Goal: Task Accomplishment & Management: Use online tool/utility

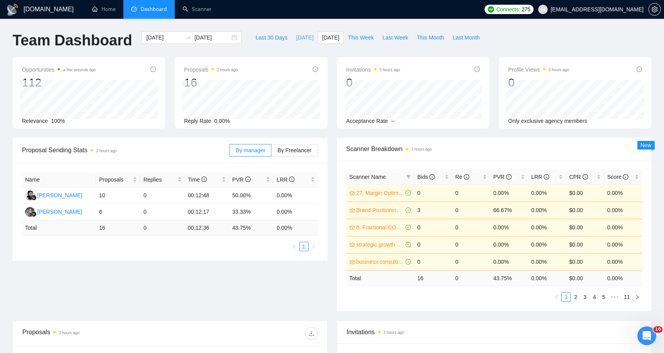
click at [296, 38] on span "[DATE]" at bounding box center [304, 37] width 17 height 9
type input "[DATE]"
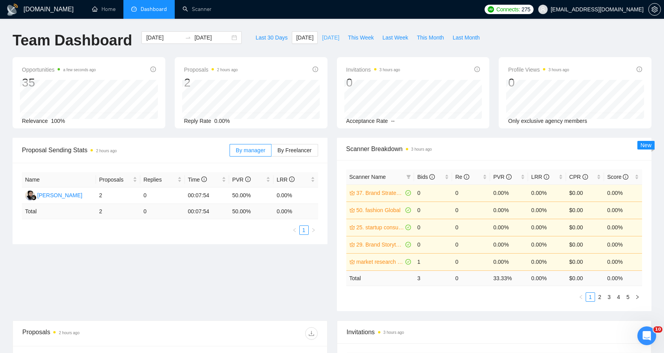
click at [333, 40] on span "[DATE]" at bounding box center [330, 37] width 17 height 9
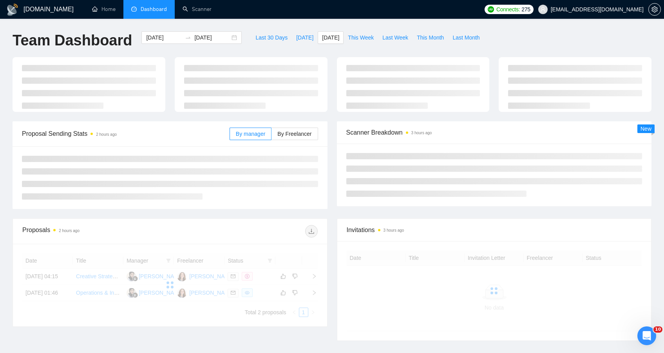
type input "[DATE]"
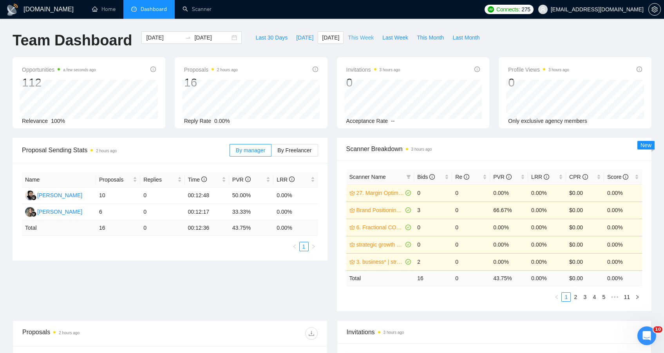
click at [362, 40] on span "This Week" at bounding box center [361, 37] width 26 height 9
type input "[DATE]"
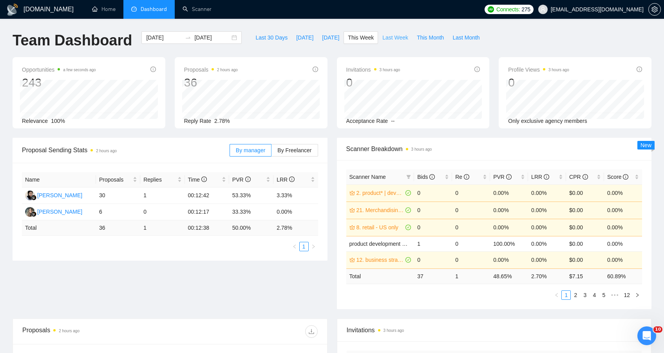
click at [393, 39] on span "Last Week" at bounding box center [395, 37] width 26 height 9
type input "[DATE]"
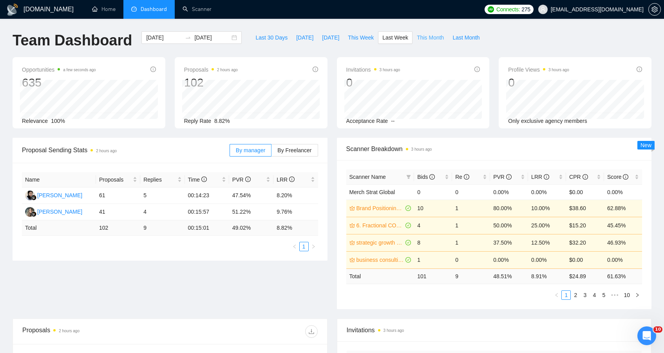
click at [426, 38] on span "This Month" at bounding box center [430, 37] width 27 height 9
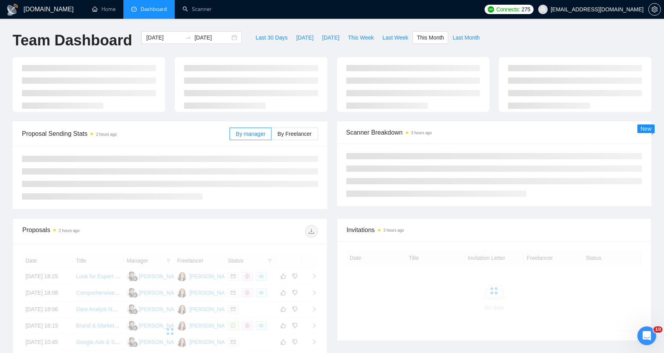
type input "[DATE]"
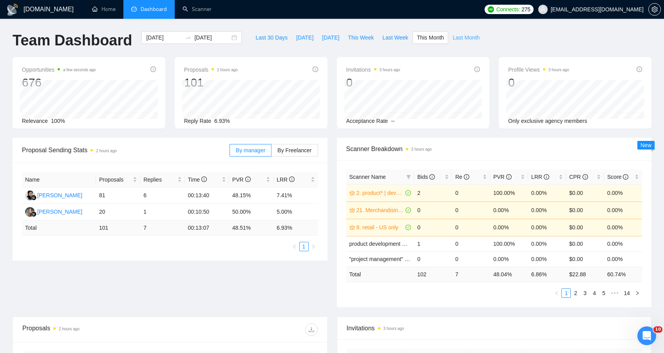
click at [462, 39] on span "Last Month" at bounding box center [466, 37] width 27 height 9
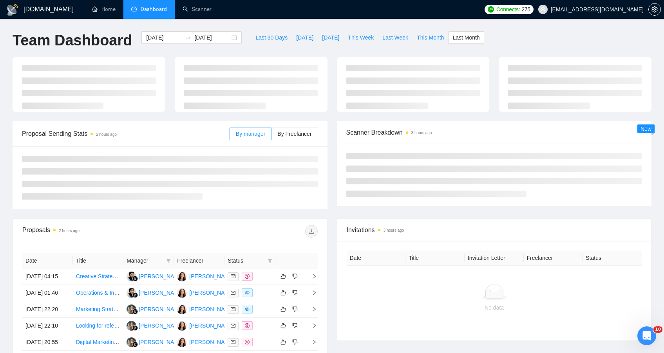
type input "[DATE]"
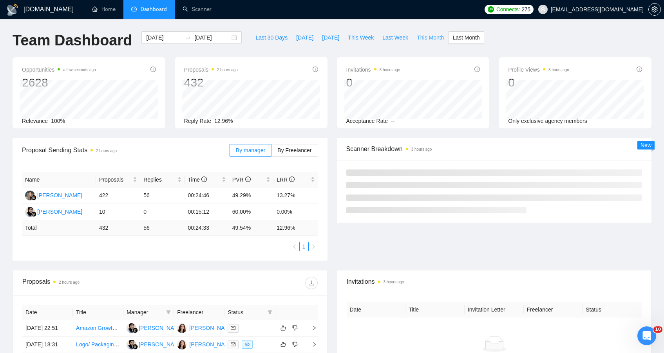
click at [439, 37] on span "This Month" at bounding box center [430, 37] width 27 height 9
type input "[DATE]"
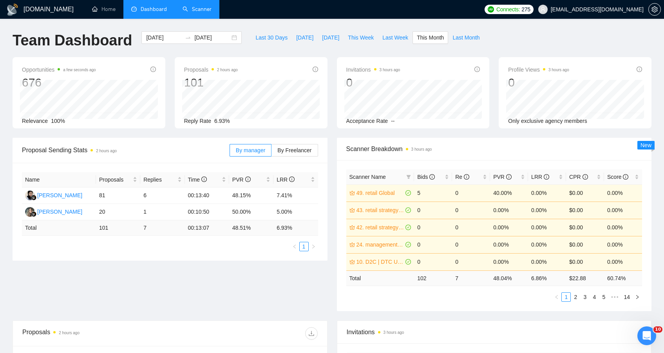
click at [192, 8] on link "Scanner" at bounding box center [197, 9] width 29 height 7
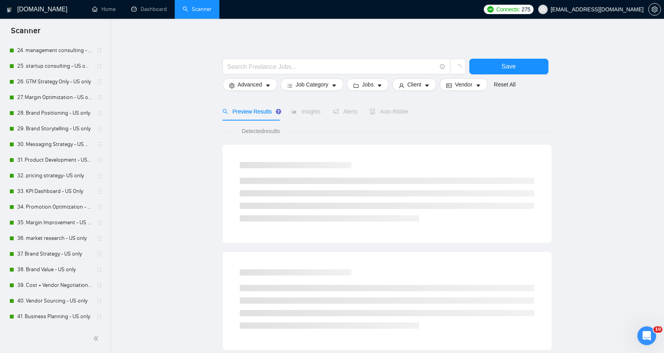
scroll to position [915, 0]
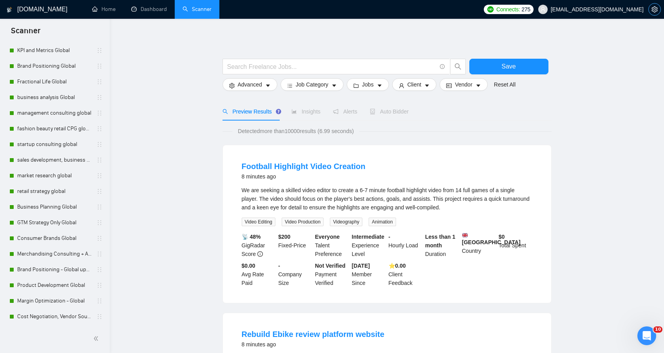
click at [656, 13] on button "button" at bounding box center [654, 9] width 13 height 13
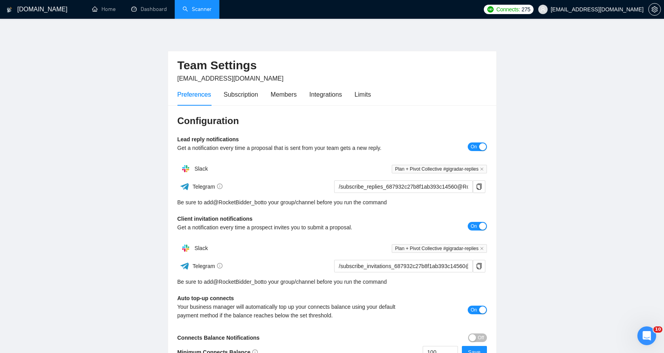
click at [237, 105] on div "Configuration Lead reply notifications Get a notification every time a proposal…" at bounding box center [332, 236] width 328 height 263
click at [242, 98] on div "Subscription" at bounding box center [241, 95] width 34 height 10
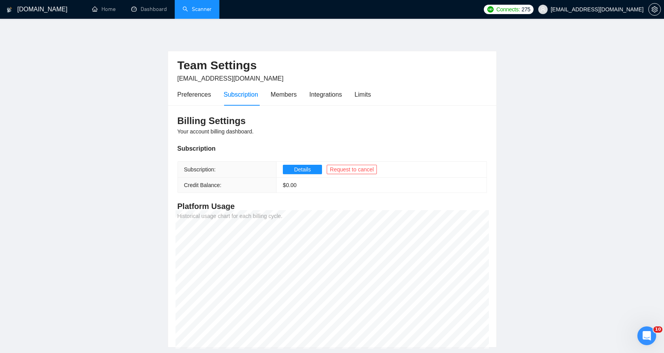
click at [508, 317] on main "Team Settings [EMAIL_ADDRESS][DOMAIN_NAME] Preferences Subscription Members Int…" at bounding box center [332, 189] width 639 height 317
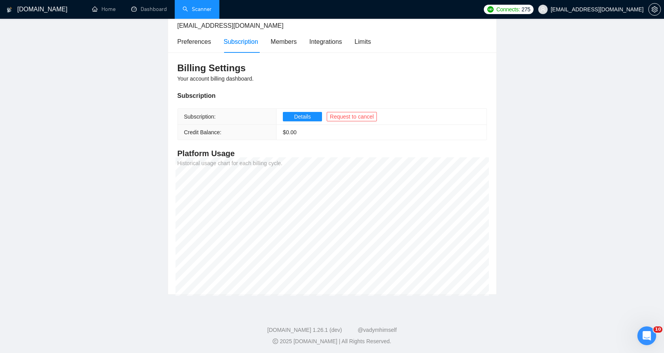
scroll to position [55, 0]
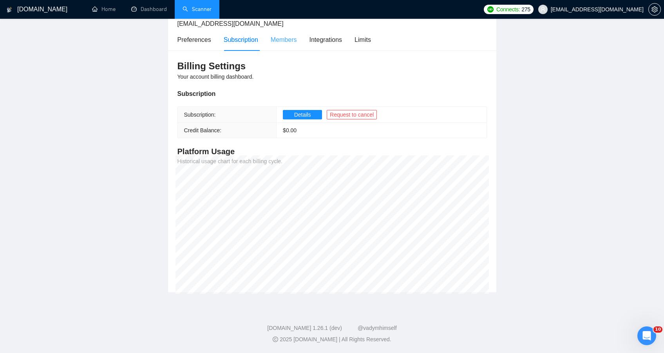
click at [291, 45] on div "Members" at bounding box center [284, 40] width 26 height 22
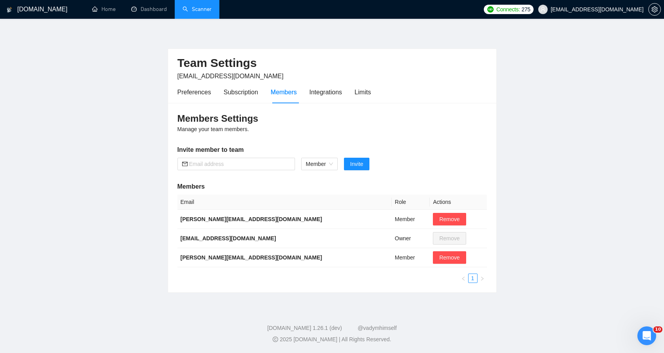
scroll to position [2, 0]
click at [328, 94] on div "Integrations" at bounding box center [326, 92] width 33 height 10
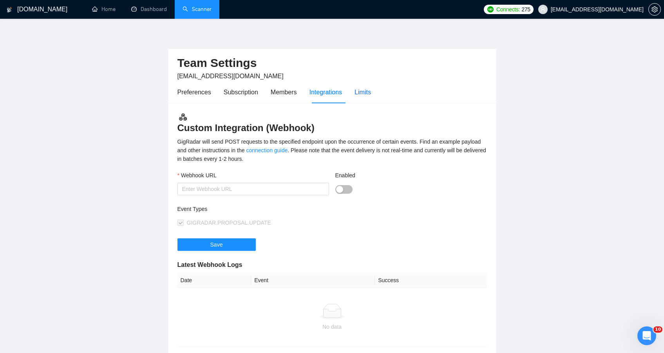
click at [362, 95] on div "Limits" at bounding box center [363, 92] width 16 height 10
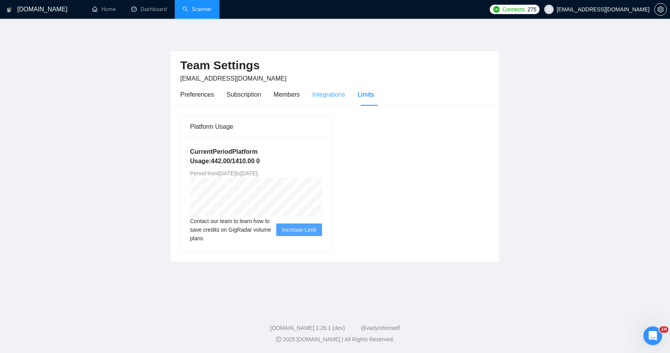
click at [323, 100] on div "Integrations" at bounding box center [328, 94] width 33 height 22
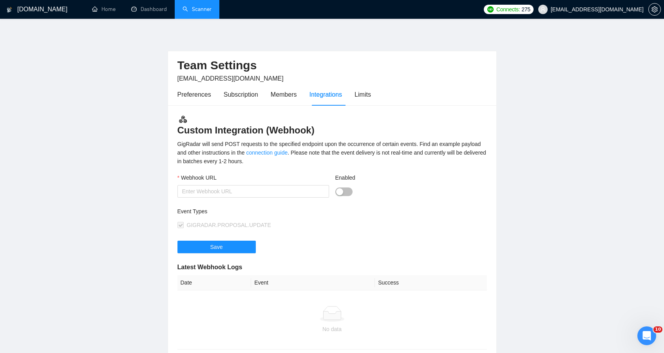
click at [127, 180] on main "Team Settings [EMAIL_ADDRESS][DOMAIN_NAME] Preferences Subscription Members Int…" at bounding box center [332, 225] width 639 height 389
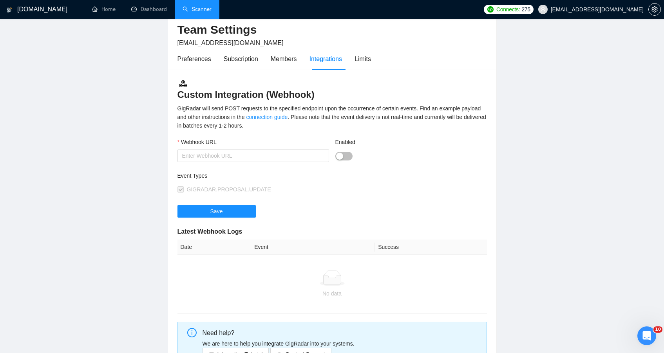
scroll to position [18, 0]
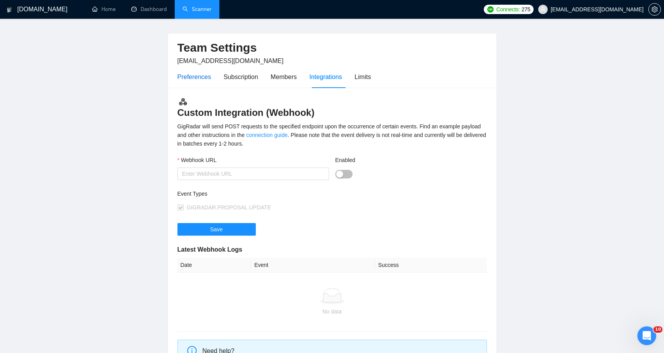
click at [195, 79] on div "Preferences" at bounding box center [194, 77] width 34 height 10
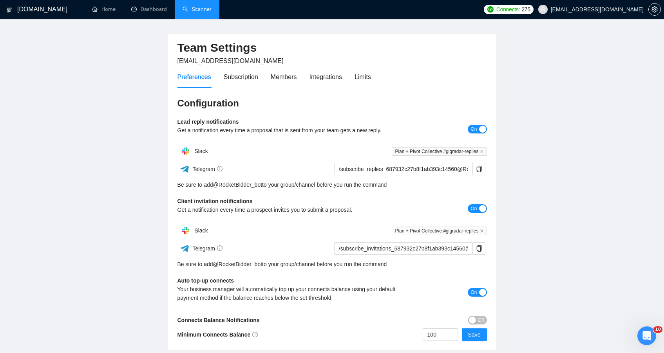
click at [127, 107] on main "Team Settings [EMAIL_ADDRESS][DOMAIN_NAME] Preferences Subscription Members Int…" at bounding box center [332, 182] width 639 height 337
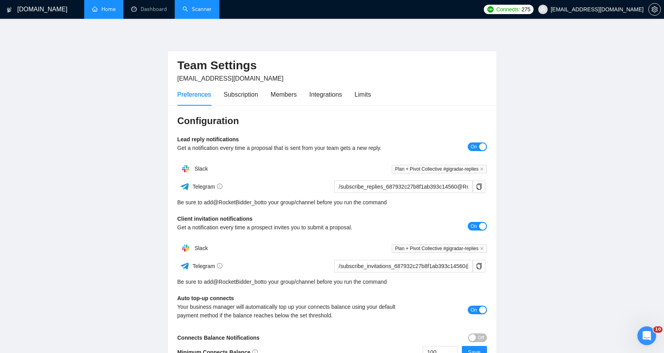
click at [112, 9] on link "Home" at bounding box center [104, 9] width 24 height 7
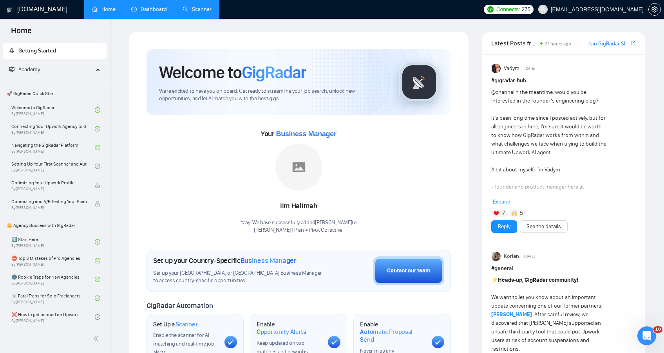
click at [159, 13] on link "Dashboard" at bounding box center [149, 9] width 36 height 7
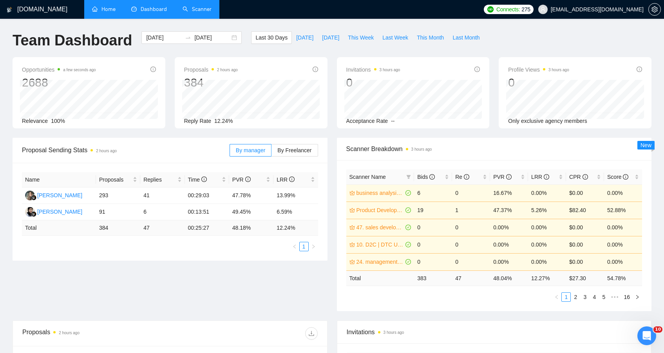
click at [70, 300] on div "Proposal Sending Stats 2 hours ago By manager By Freelancer Name Proposals Repl…" at bounding box center [332, 229] width 648 height 183
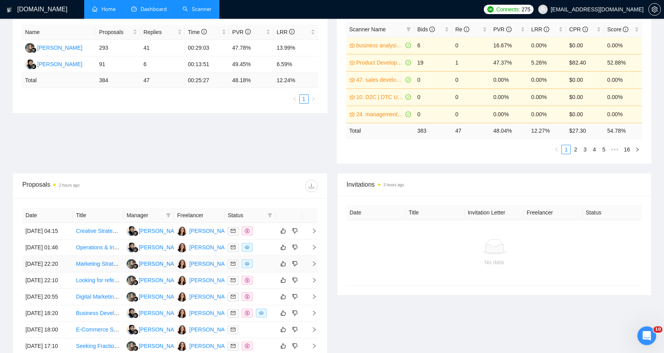
scroll to position [157, 0]
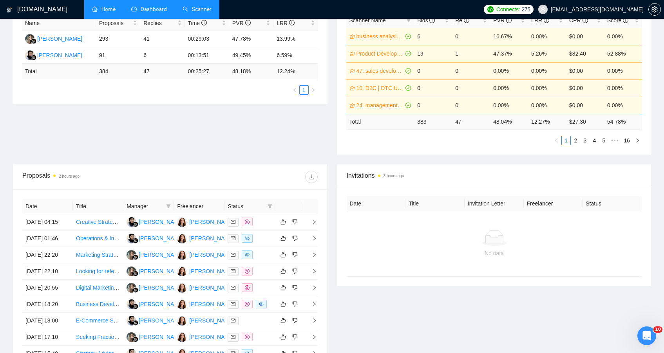
click at [190, 6] on link "Scanner" at bounding box center [197, 9] width 29 height 7
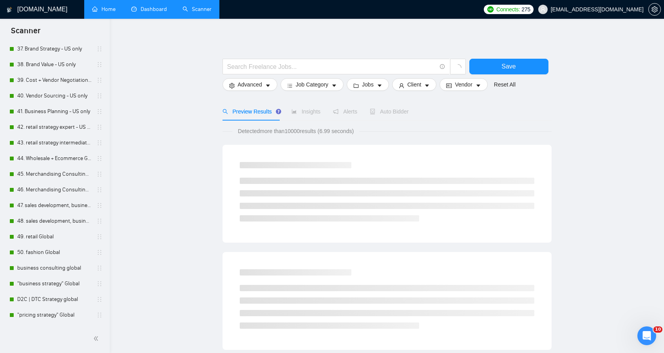
scroll to position [604, 0]
click at [72, 232] on link "49. retail Global" at bounding box center [54, 236] width 74 height 16
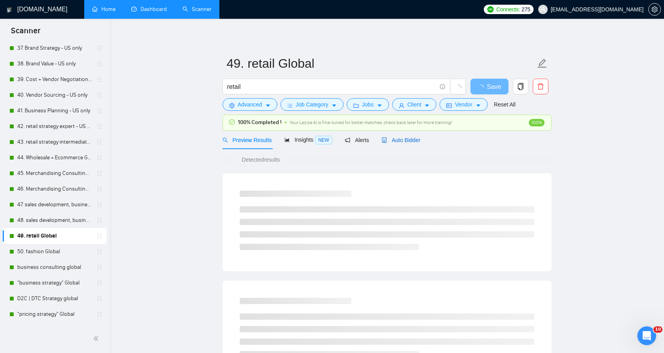
click at [407, 139] on span "Auto Bidder" at bounding box center [401, 140] width 39 height 6
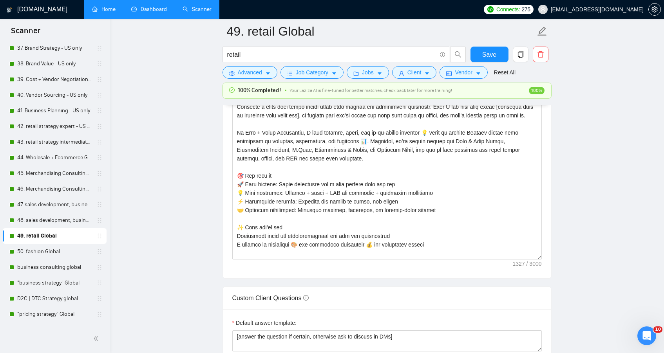
scroll to position [929, 0]
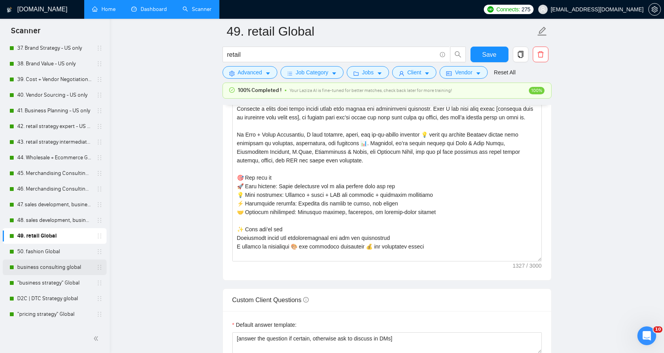
click at [62, 263] on link "business consulting global" at bounding box center [54, 268] width 74 height 16
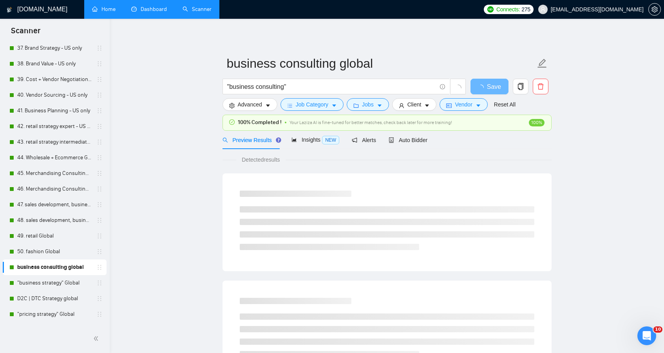
click at [156, 13] on link "Dashboard" at bounding box center [149, 9] width 36 height 7
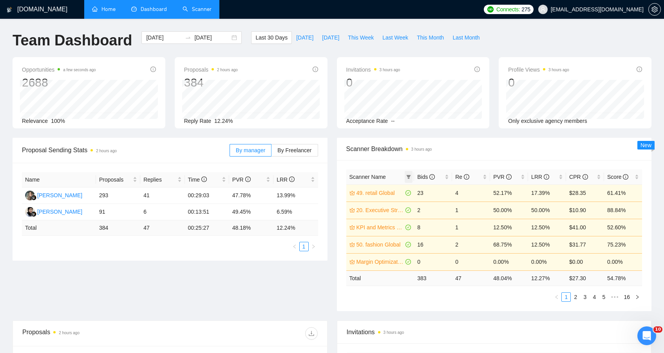
click at [407, 174] on span at bounding box center [409, 177] width 8 height 12
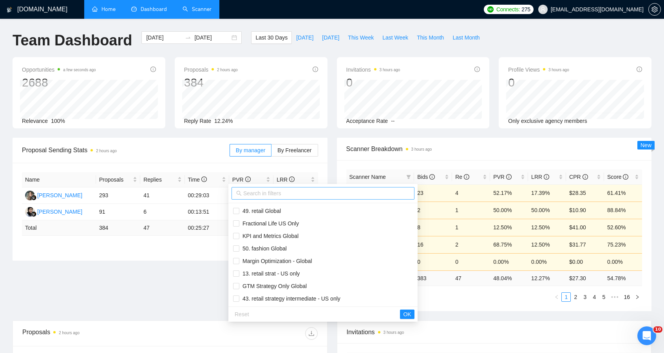
click at [386, 194] on input "text" at bounding box center [326, 193] width 167 height 9
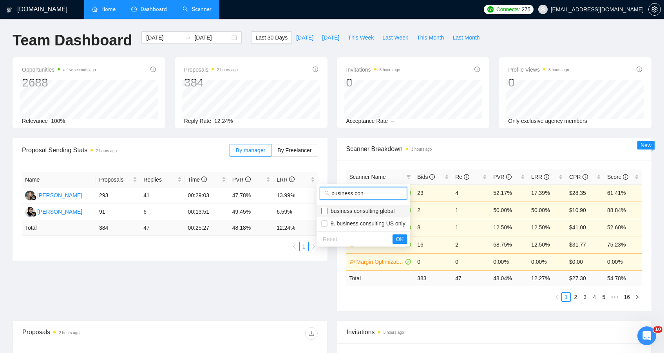
type input "business con"
click at [324, 214] on input "checkbox" at bounding box center [324, 211] width 6 height 6
checkbox input "true"
click at [404, 241] on span "OK" at bounding box center [400, 239] width 8 height 9
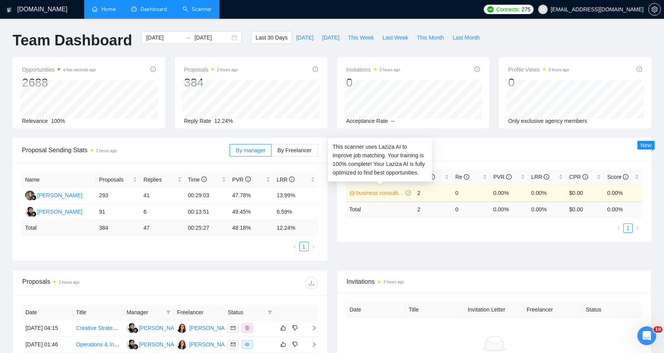
click at [393, 197] on link "business consulting global" at bounding box center [381, 193] width 48 height 9
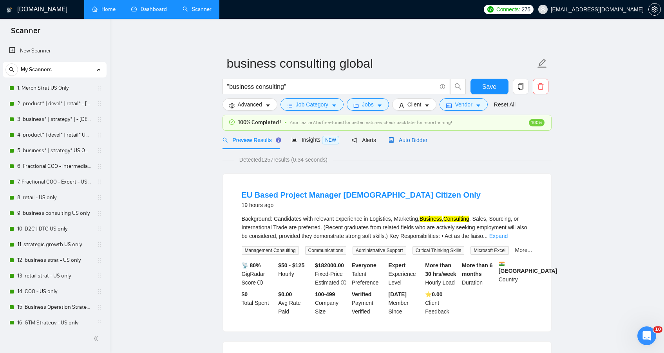
click at [407, 139] on span "Auto Bidder" at bounding box center [408, 140] width 39 height 6
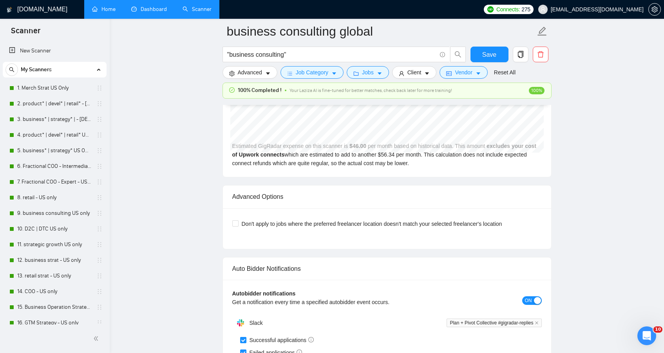
scroll to position [2073, 0]
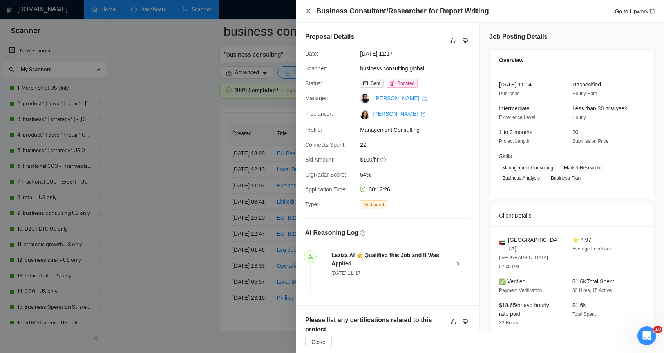
click at [306, 12] on icon "close" at bounding box center [308, 11] width 6 height 6
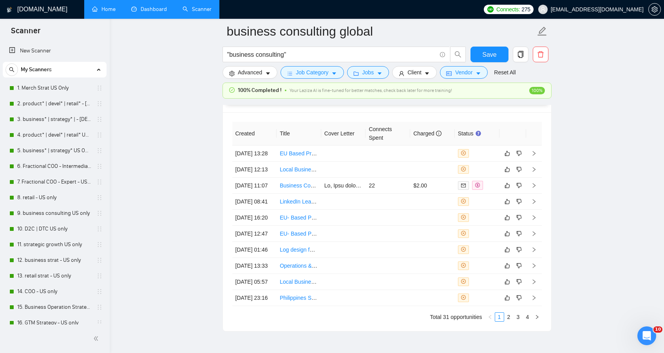
scroll to position [2190, 0]
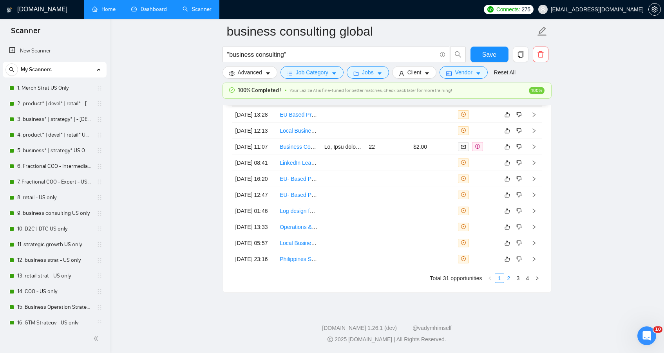
click at [512, 282] on link "2" at bounding box center [509, 278] width 9 height 9
click at [520, 283] on link "3" at bounding box center [518, 278] width 9 height 9
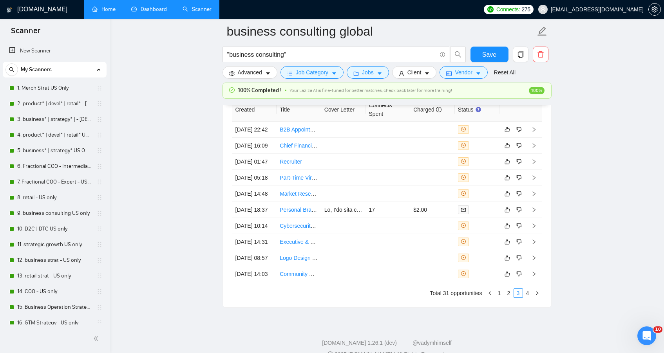
scroll to position [2096, 0]
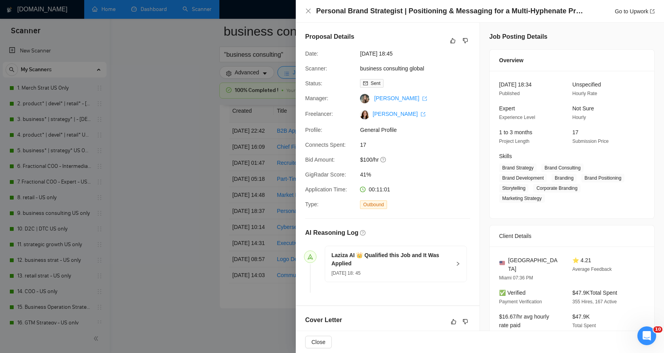
click at [181, 178] on div at bounding box center [332, 176] width 664 height 353
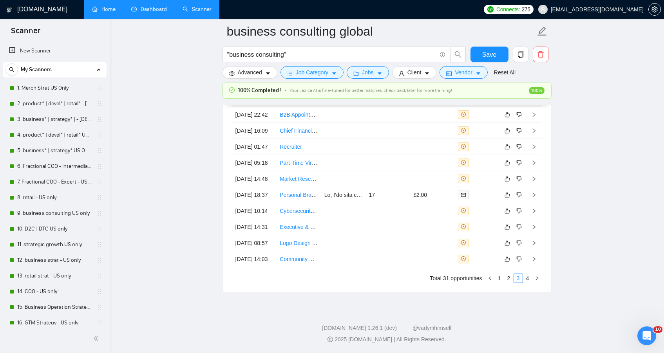
scroll to position [2190, 0]
click at [526, 282] on link "4" at bounding box center [527, 278] width 9 height 9
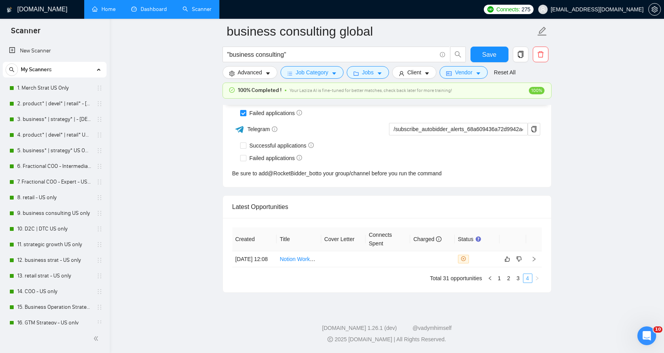
scroll to position [1975, 0]
